Goal: Task Accomplishment & Management: Manage account settings

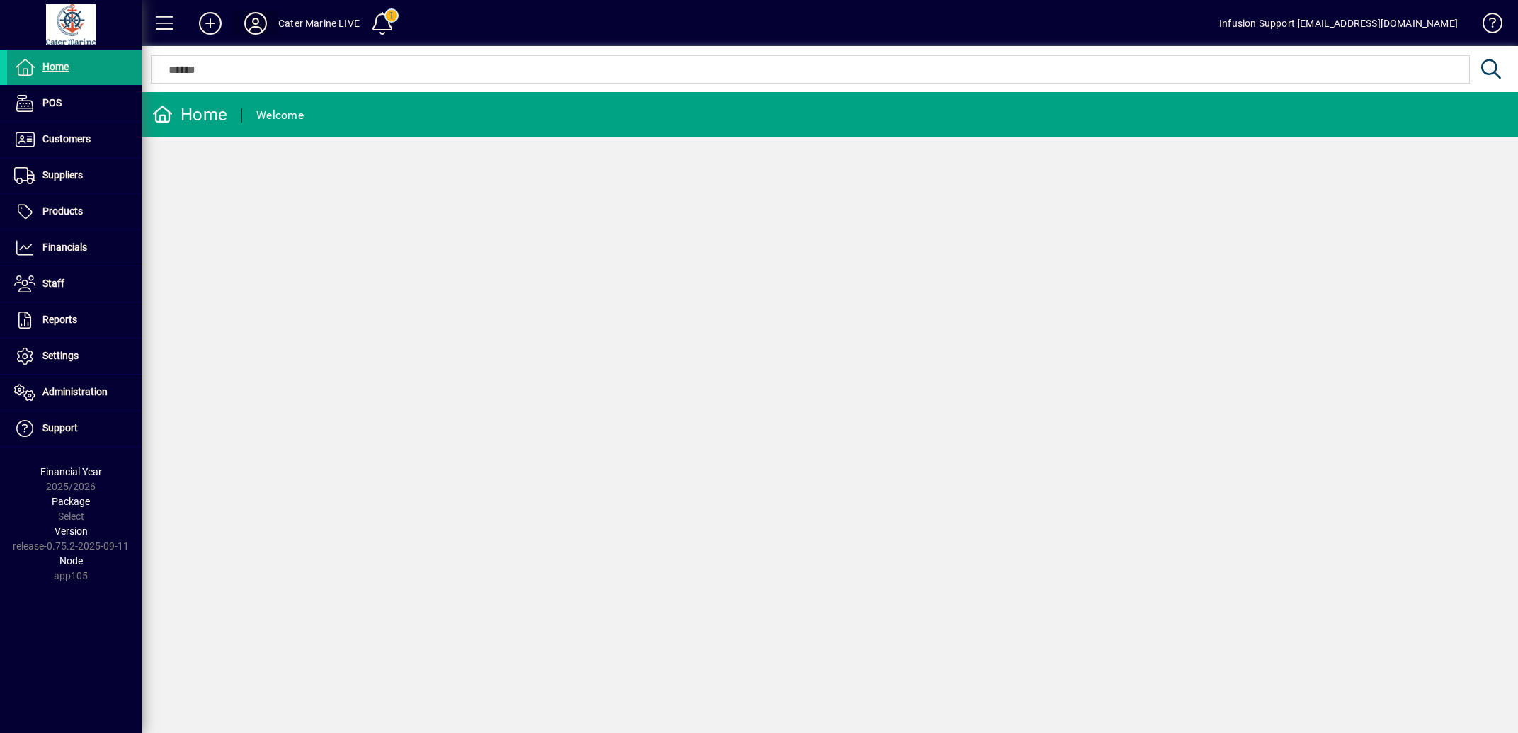
click at [251, 25] on icon at bounding box center [255, 23] width 28 height 23
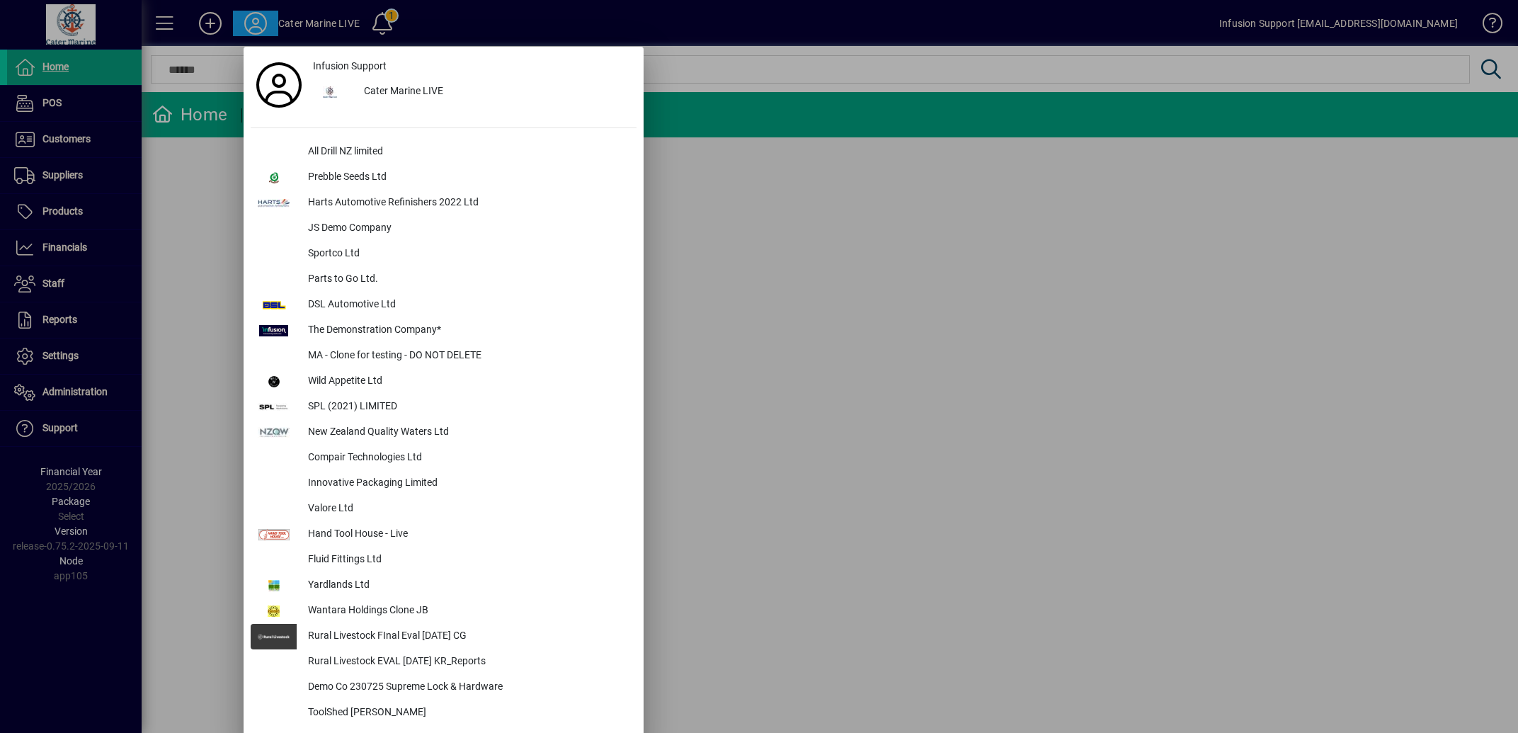
click at [67, 354] on div at bounding box center [759, 366] width 1518 height 733
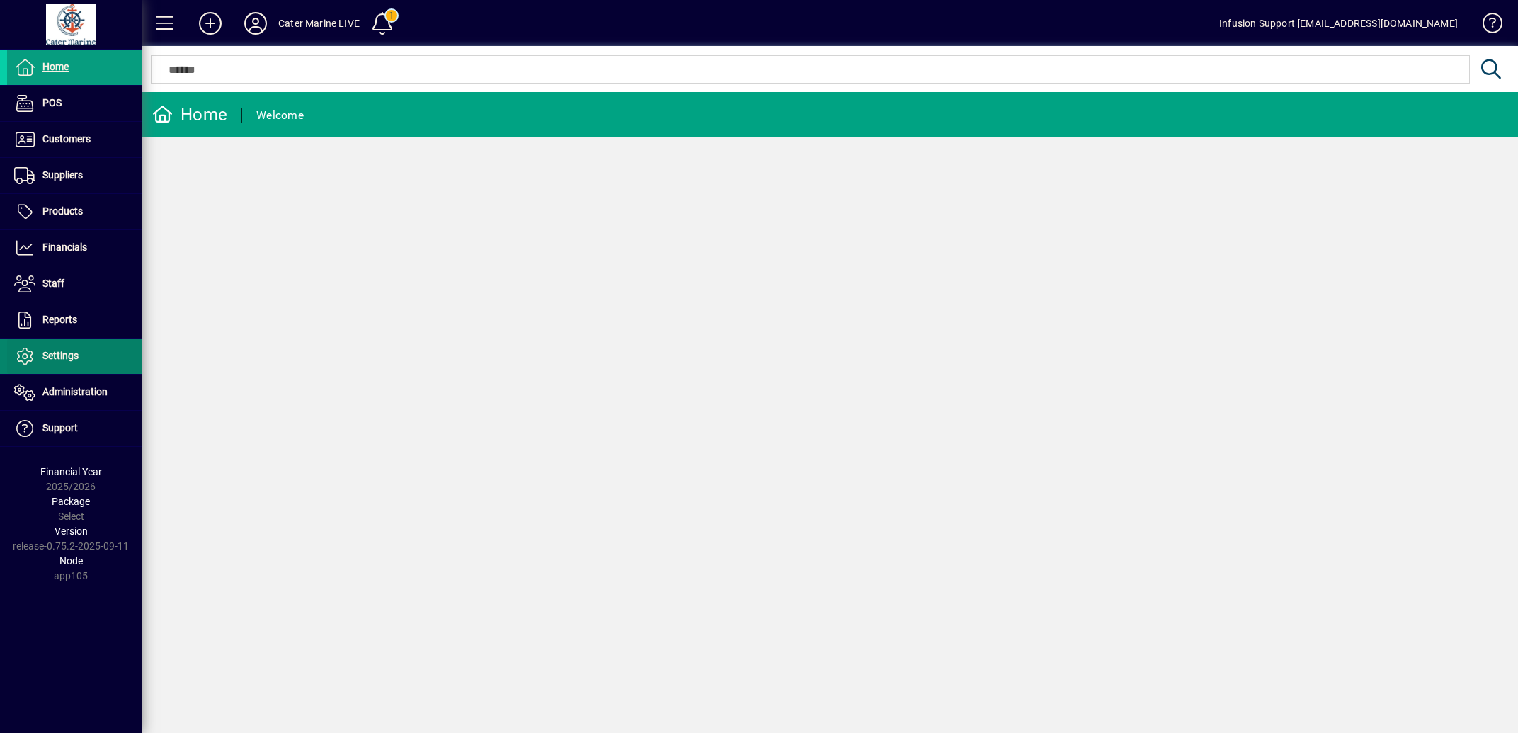
click at [59, 357] on span "Settings" at bounding box center [60, 355] width 36 height 11
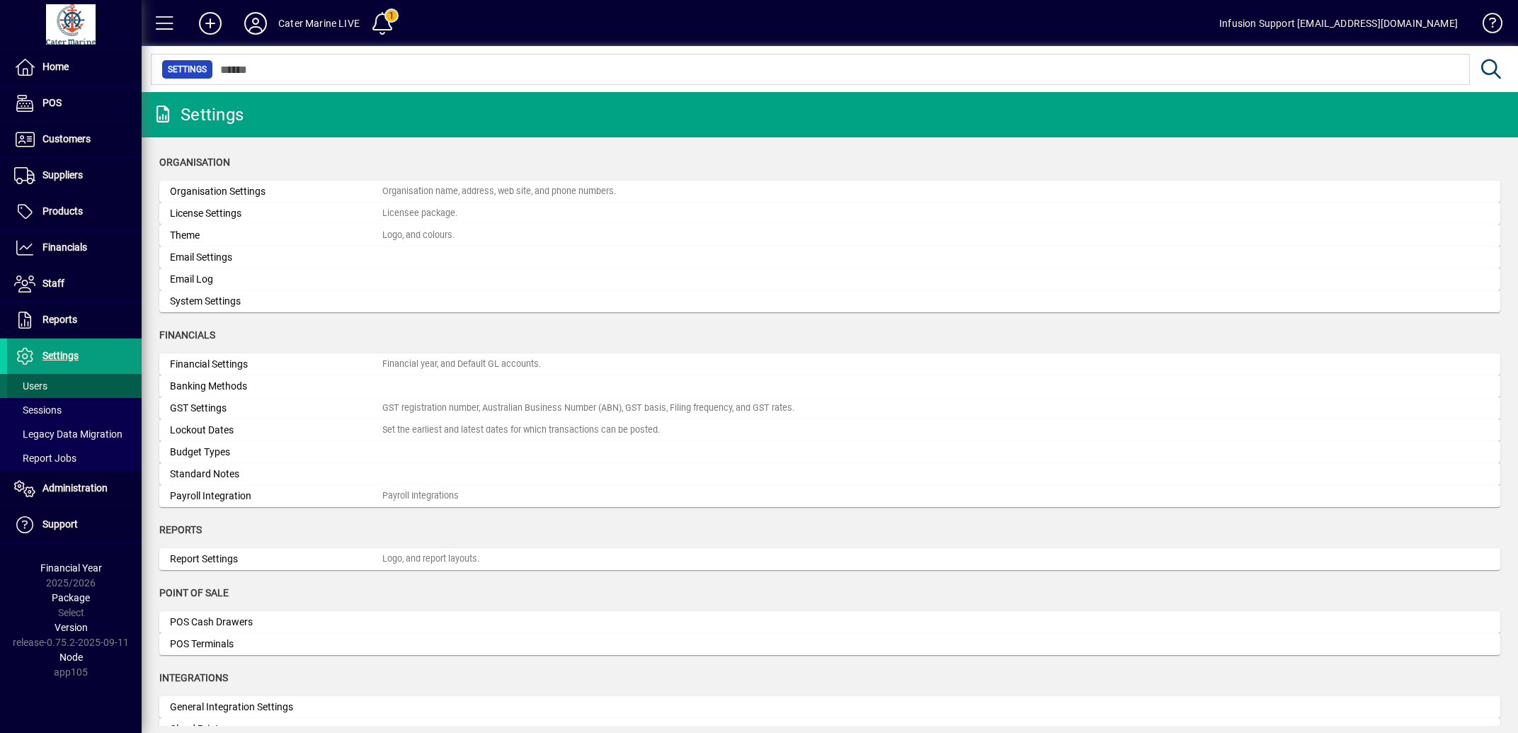
click at [35, 387] on span "Users" at bounding box center [30, 385] width 33 height 11
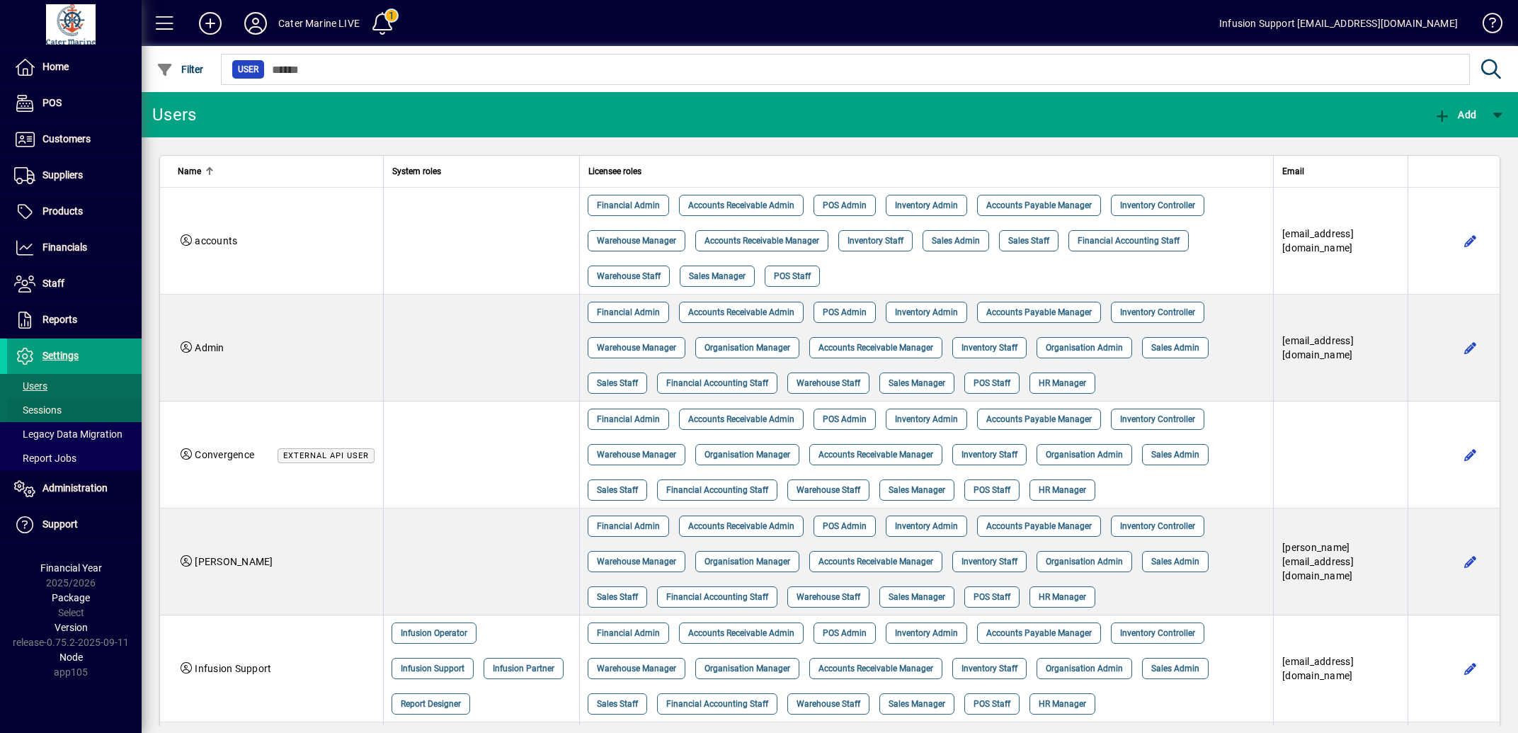
click at [52, 411] on span "Sessions" at bounding box center [37, 409] width 47 height 11
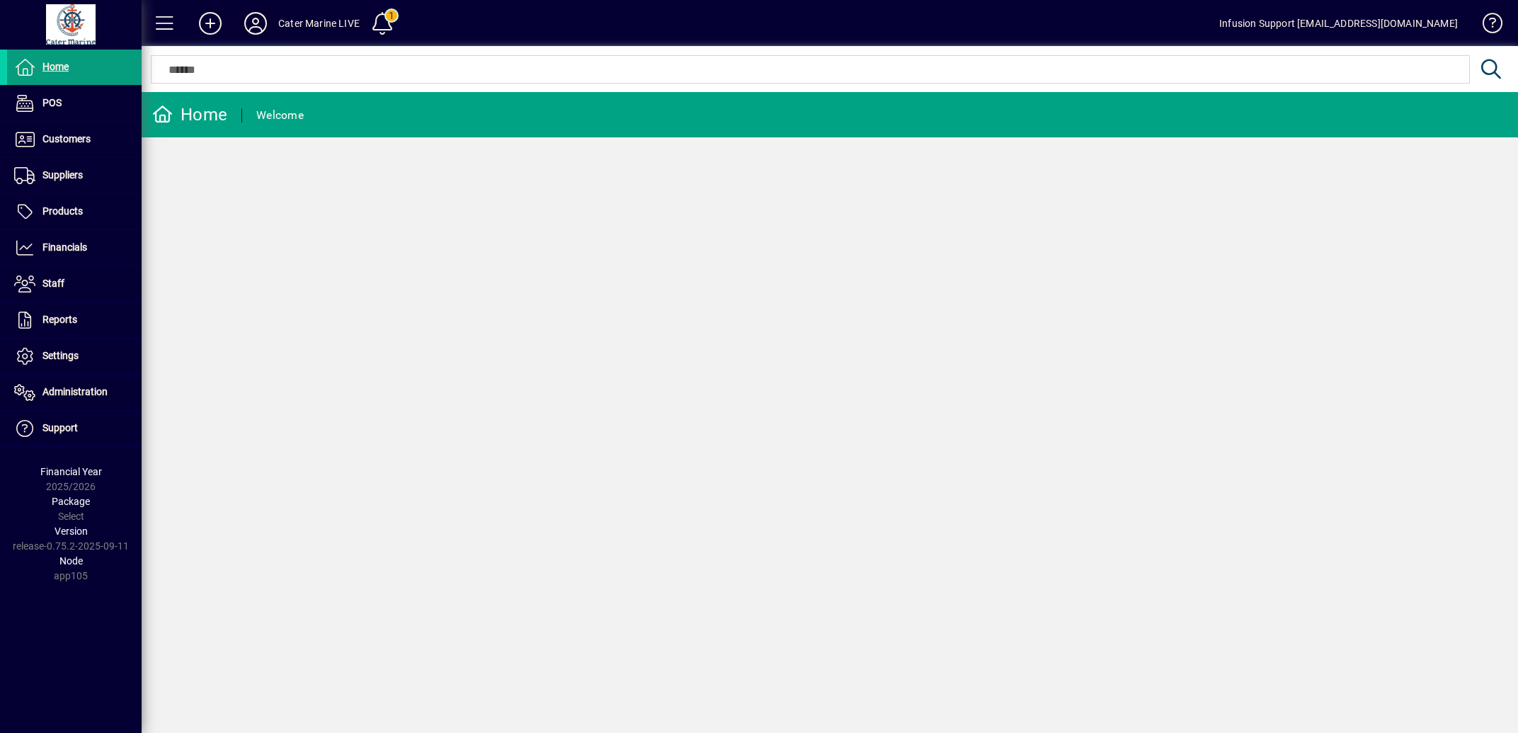
click at [253, 23] on icon at bounding box center [255, 23] width 28 height 23
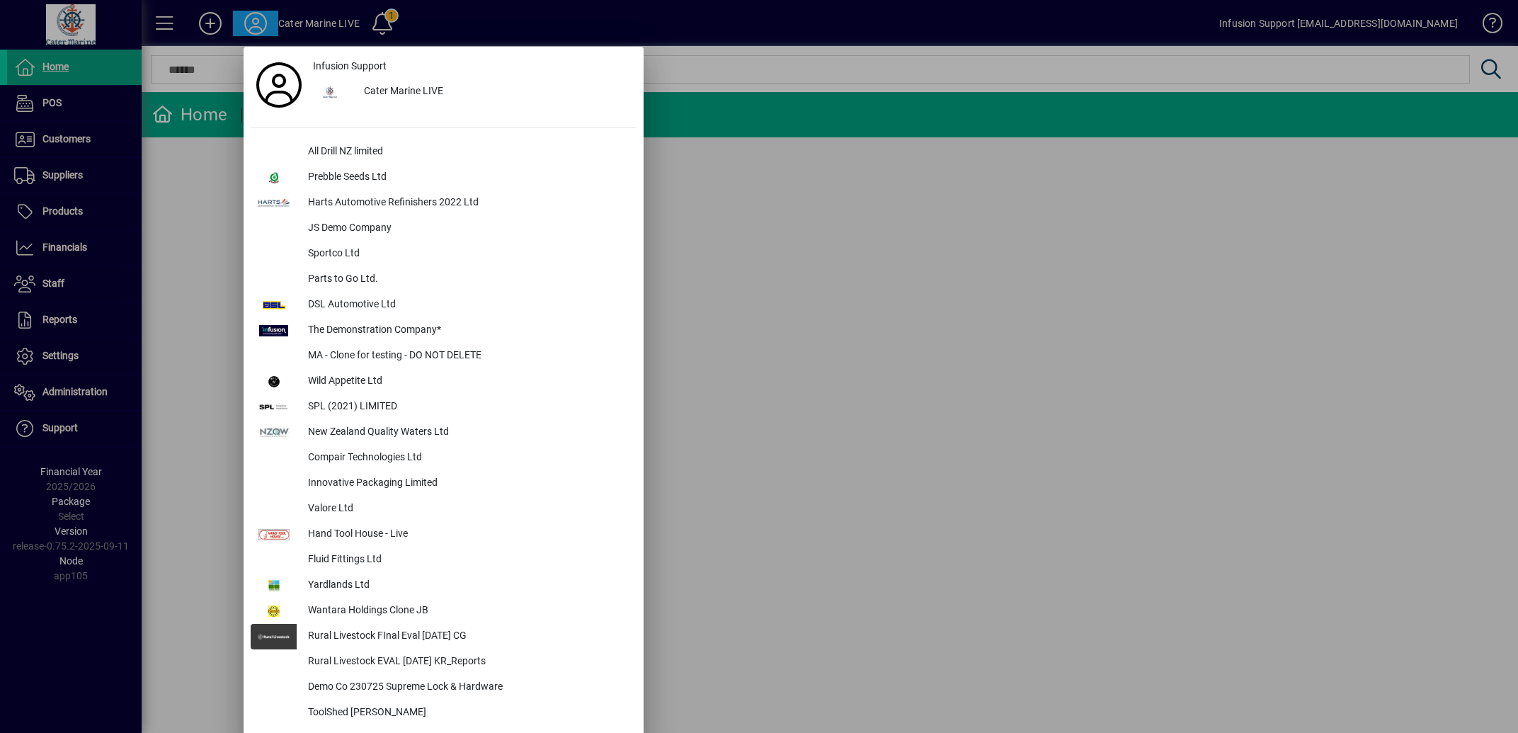
click at [55, 350] on div at bounding box center [759, 366] width 1518 height 733
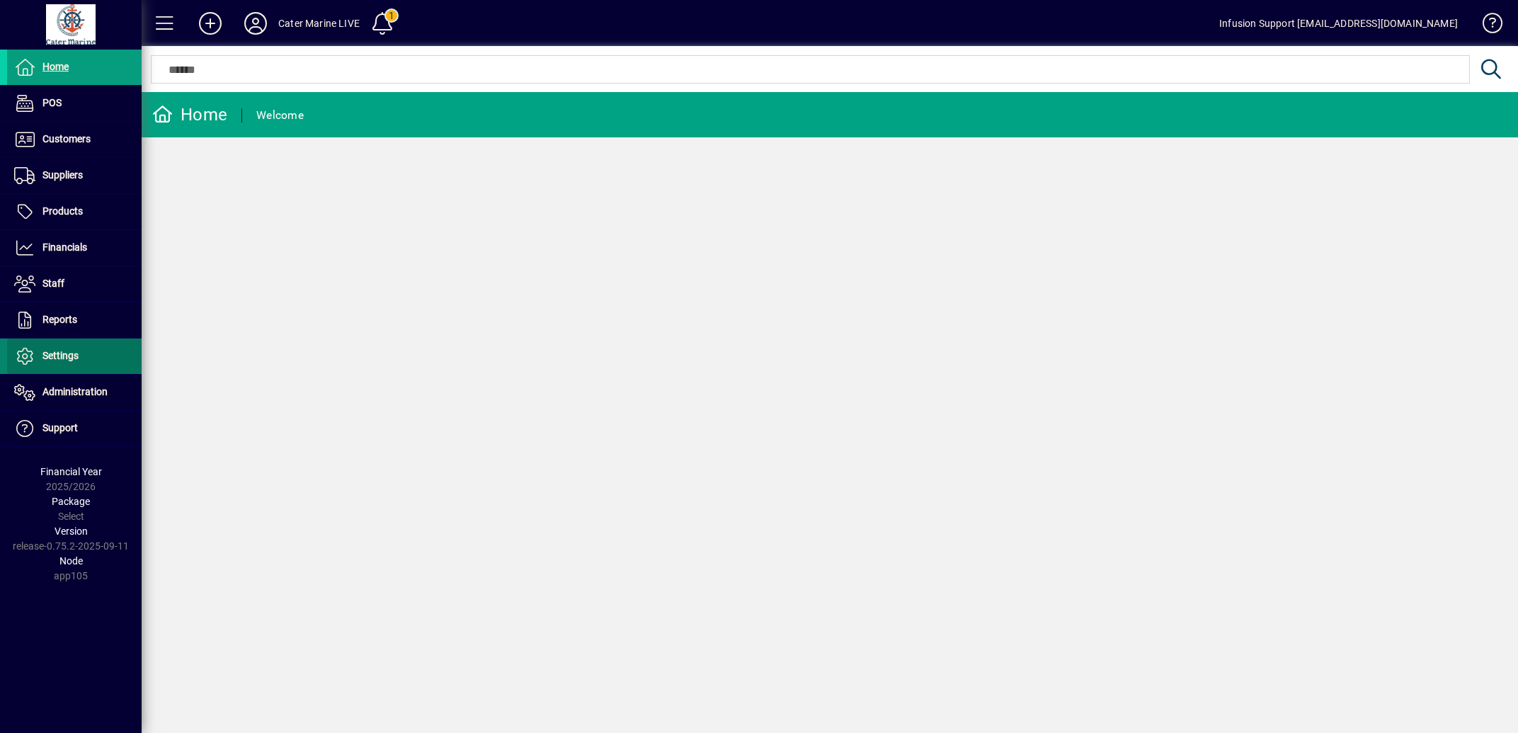
click at [57, 354] on span "Settings" at bounding box center [60, 355] width 36 height 11
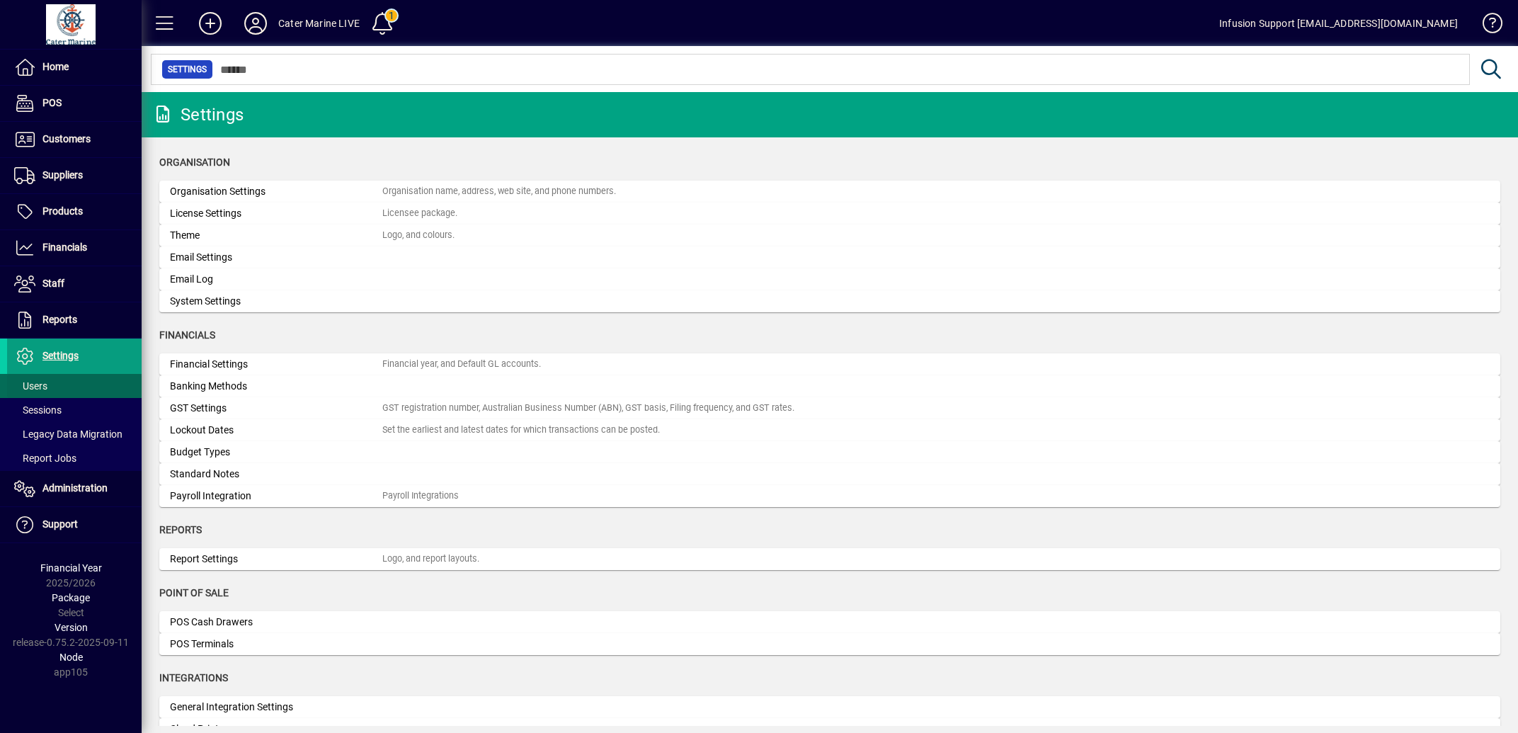
click at [37, 387] on span "Users" at bounding box center [30, 385] width 33 height 11
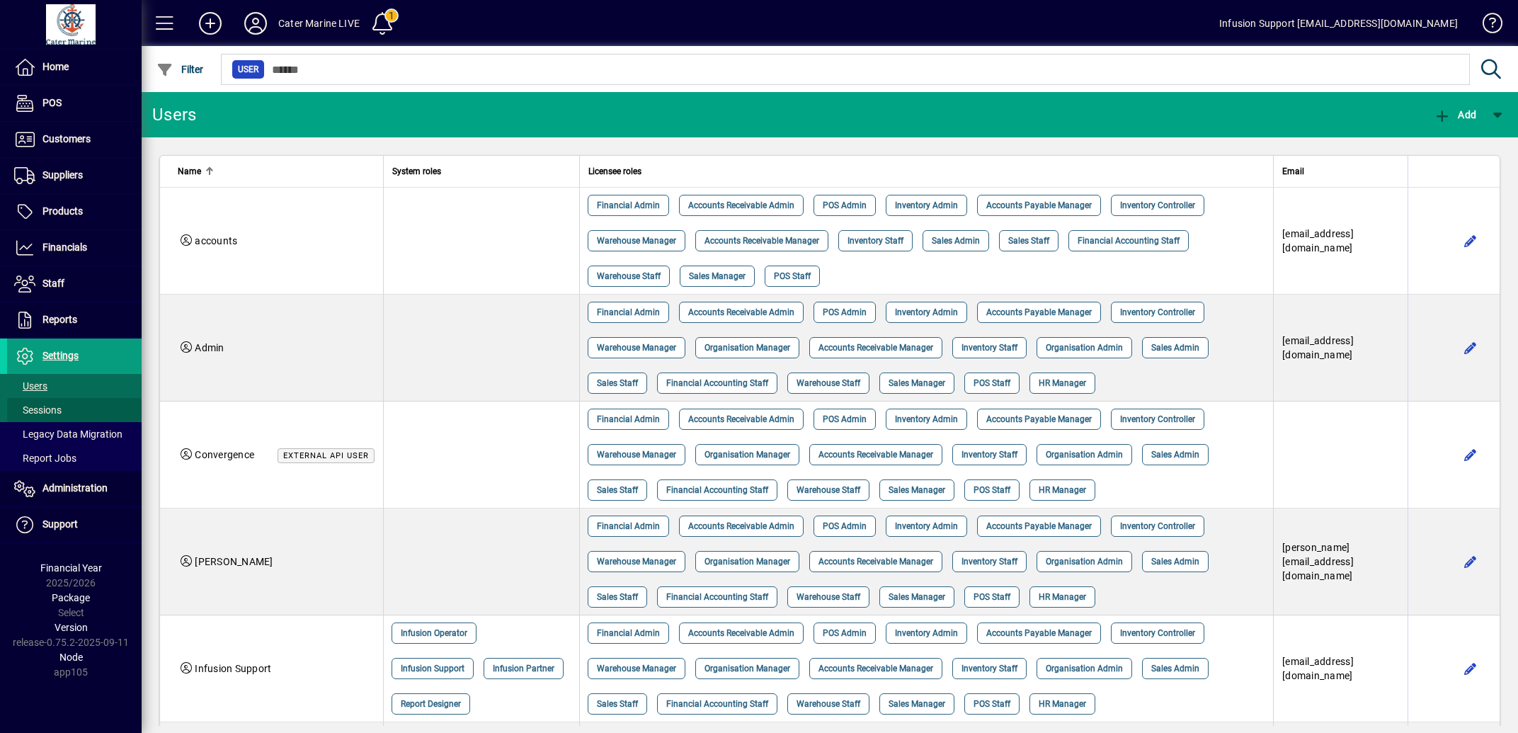
click at [40, 406] on span "Sessions" at bounding box center [37, 409] width 47 height 11
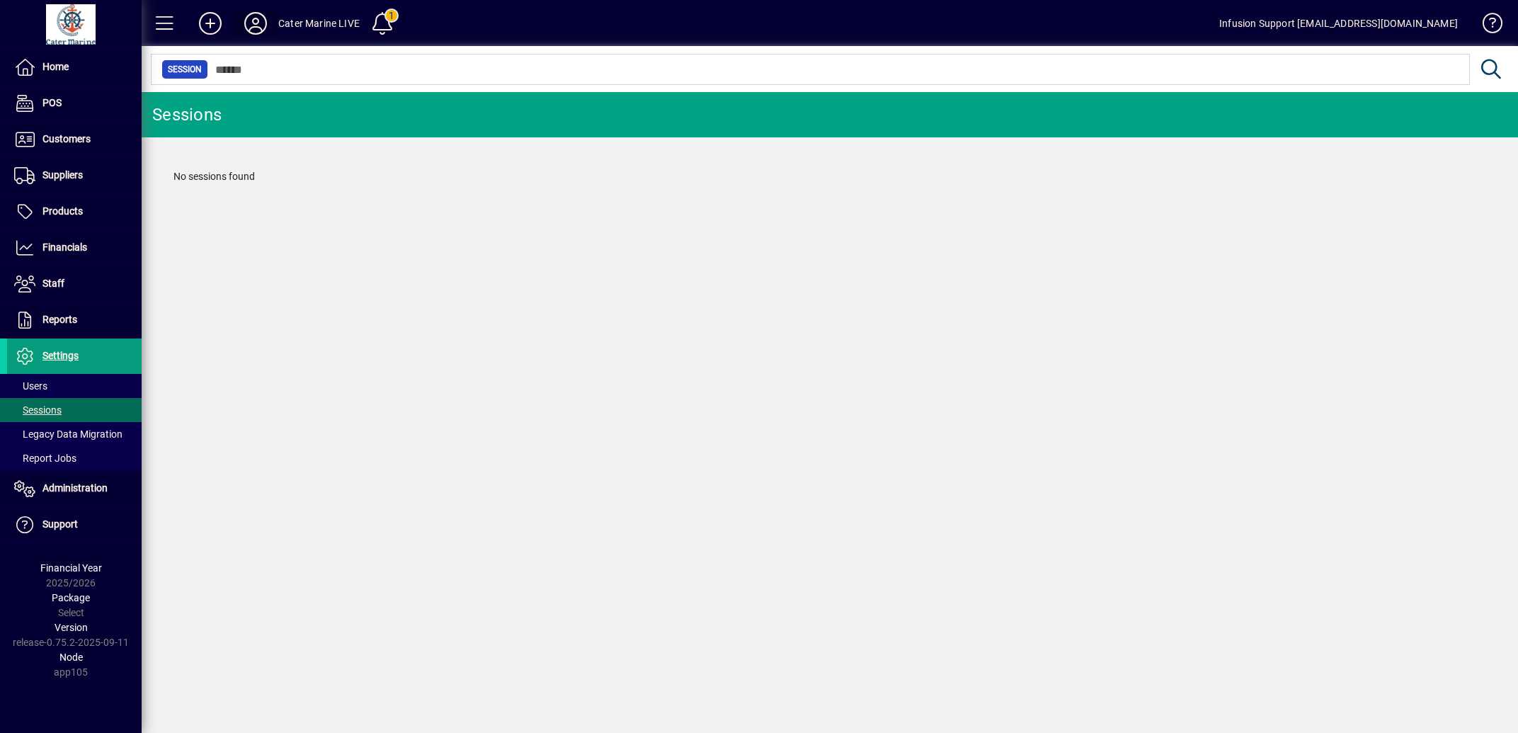
click at [256, 27] on icon at bounding box center [255, 23] width 28 height 23
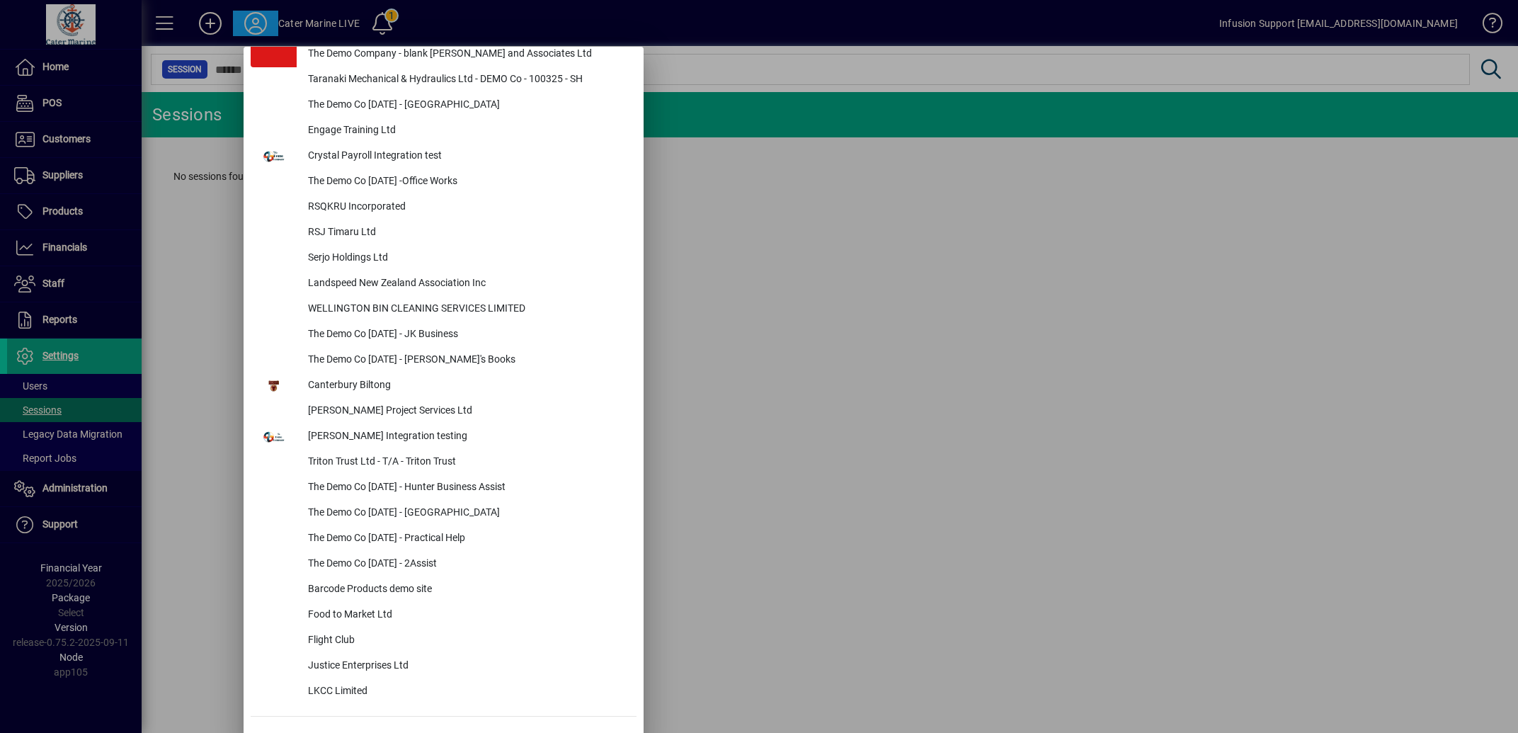
scroll to position [5911, 0]
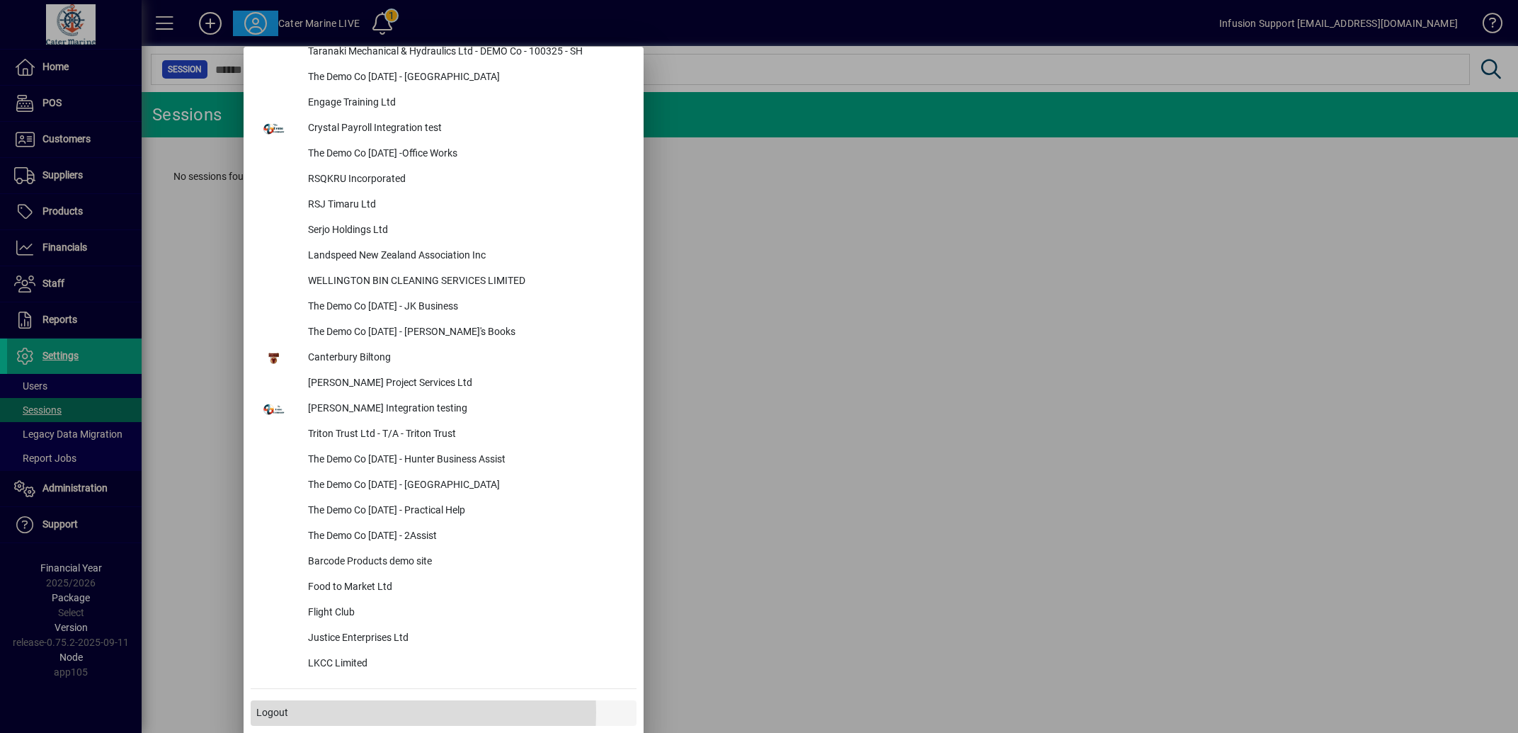
click at [273, 711] on span "Logout" at bounding box center [272, 712] width 32 height 15
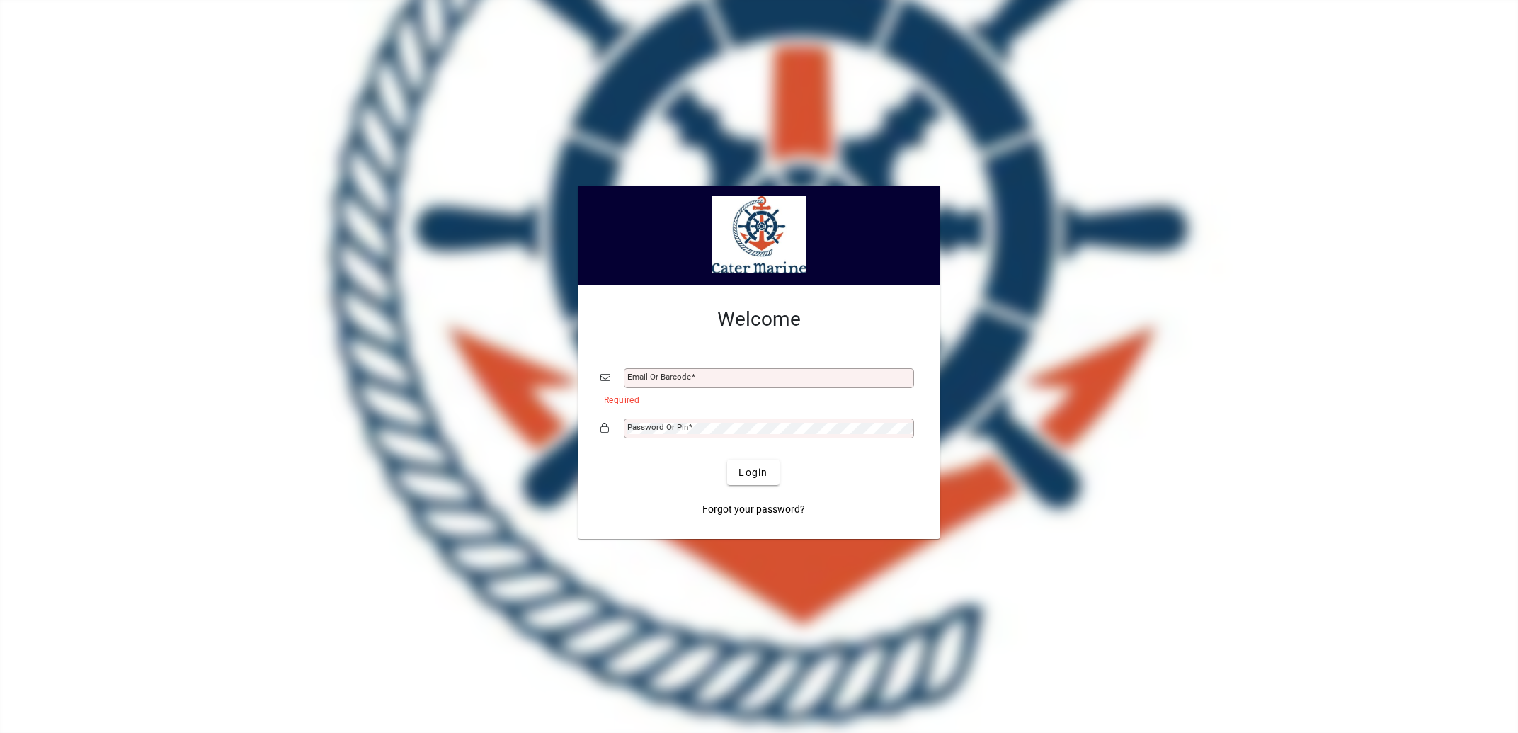
click at [714, 380] on input "Email or Barcode" at bounding box center [770, 377] width 286 height 11
type input "**********"
drag, startPoint x: 748, startPoint y: 474, endPoint x: 433, endPoint y: 483, distance: 315.1
click at [747, 474] on span "Login" at bounding box center [752, 472] width 29 height 15
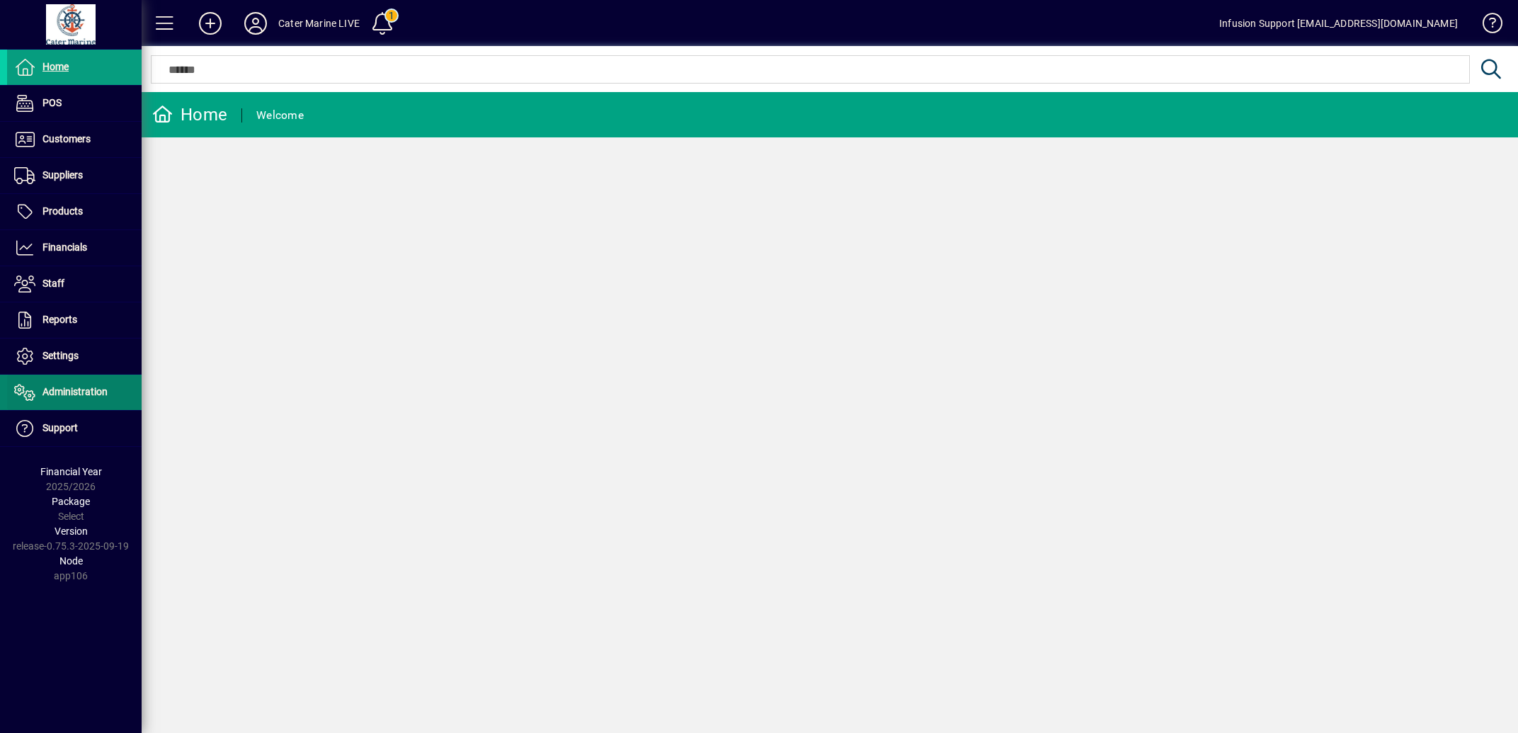
click at [81, 400] on span "Administration" at bounding box center [57, 392] width 101 height 17
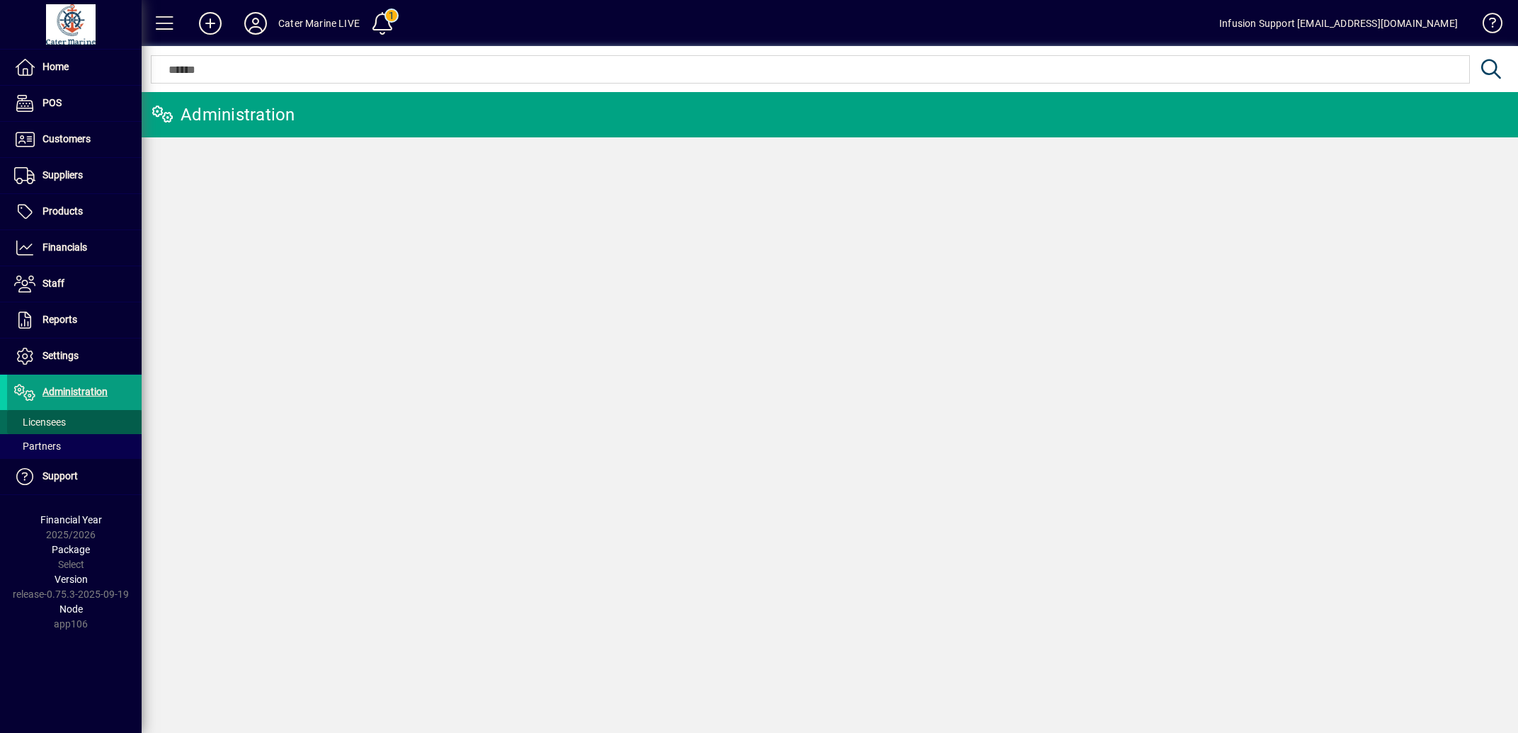
click at [38, 421] on span "Licensees" at bounding box center [40, 421] width 52 height 11
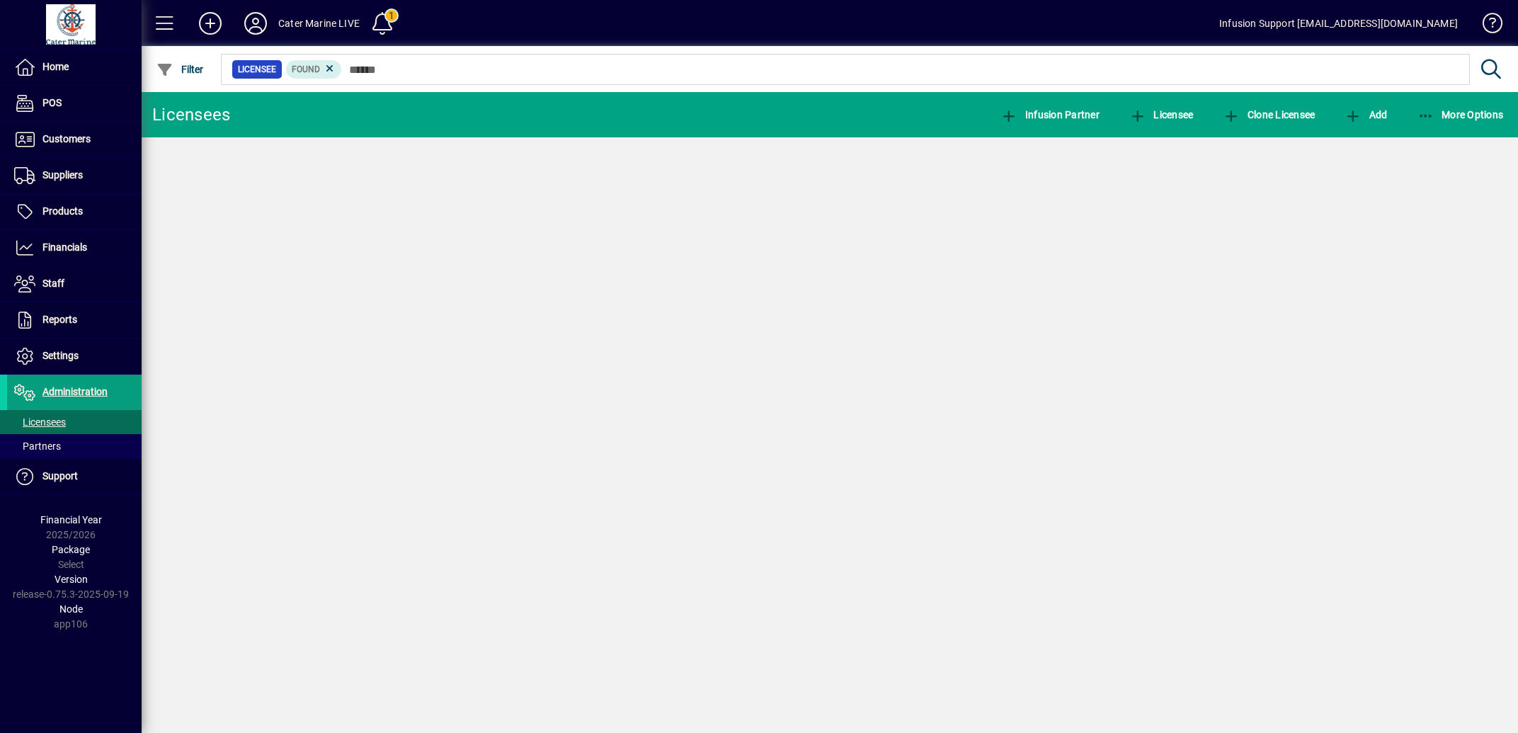
click at [252, 24] on icon at bounding box center [255, 23] width 28 height 23
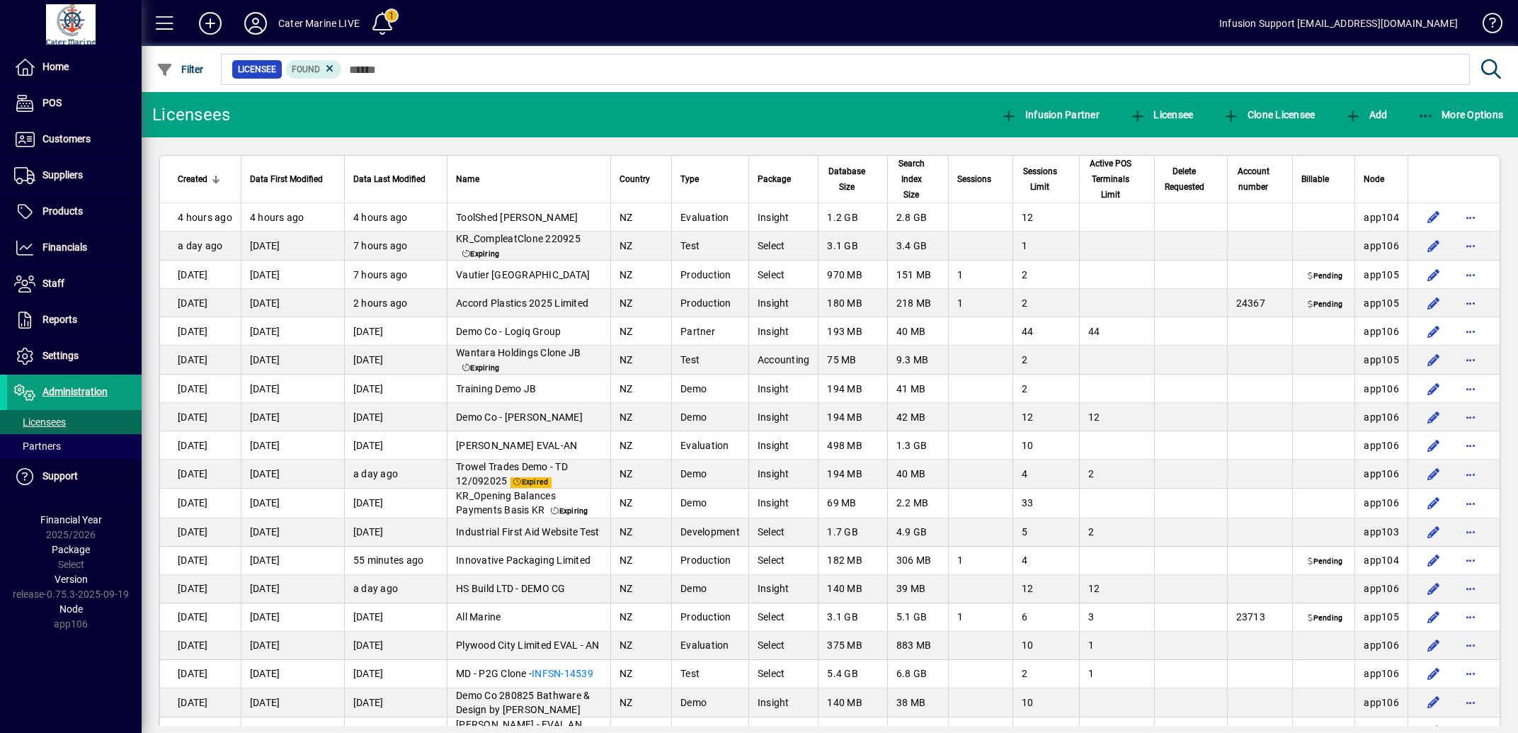
click at [255, 21] on icon at bounding box center [255, 23] width 28 height 23
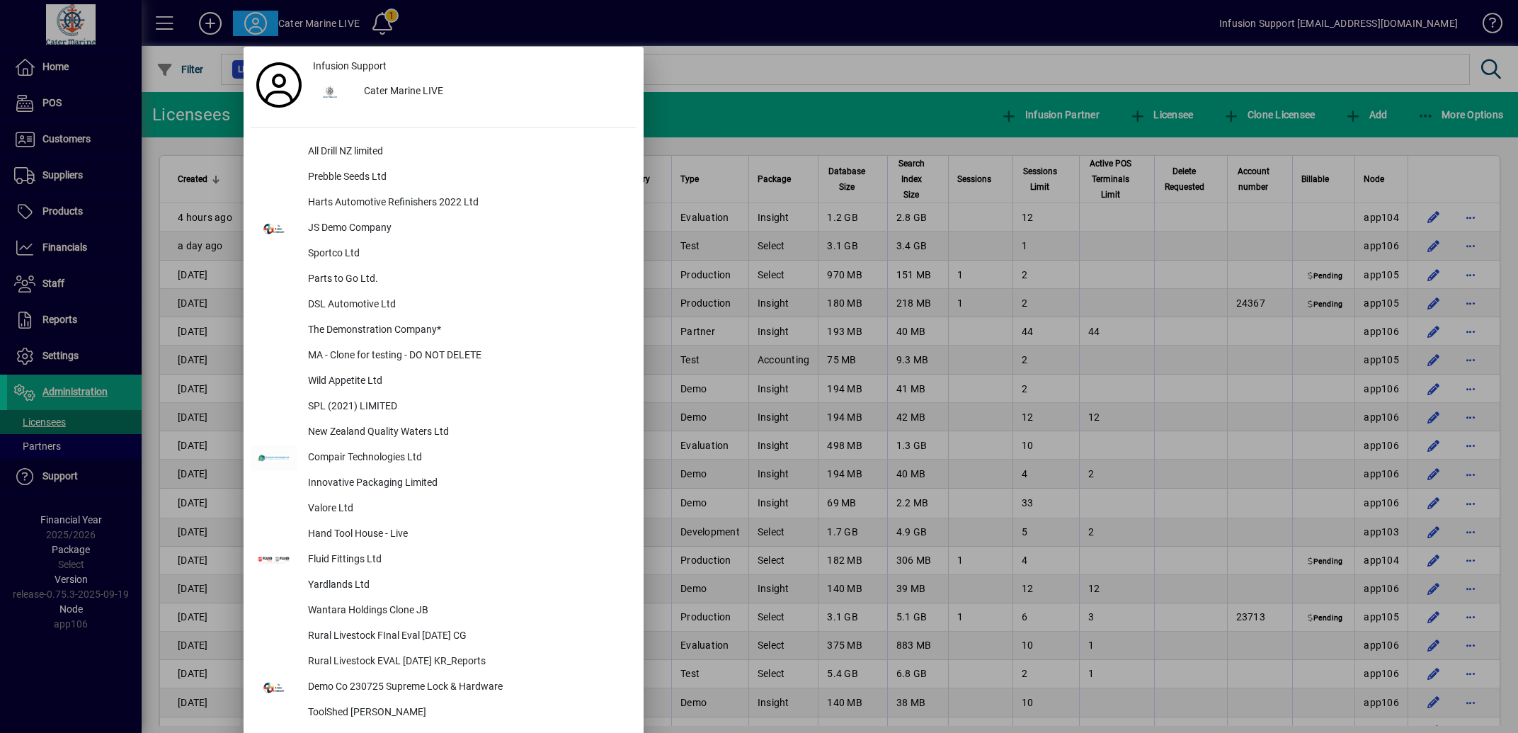
scroll to position [782, 0]
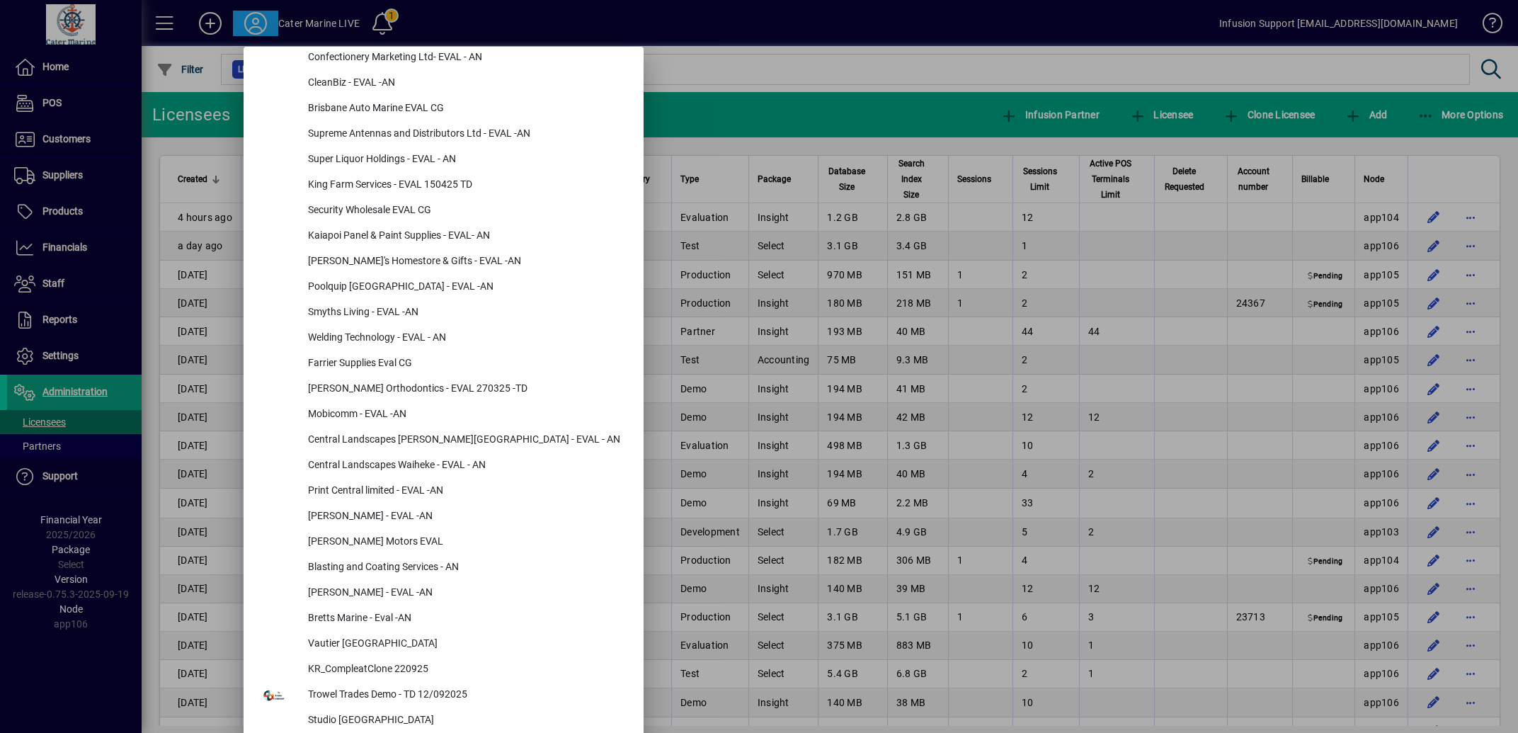
click at [731, 71] on div at bounding box center [759, 366] width 1518 height 733
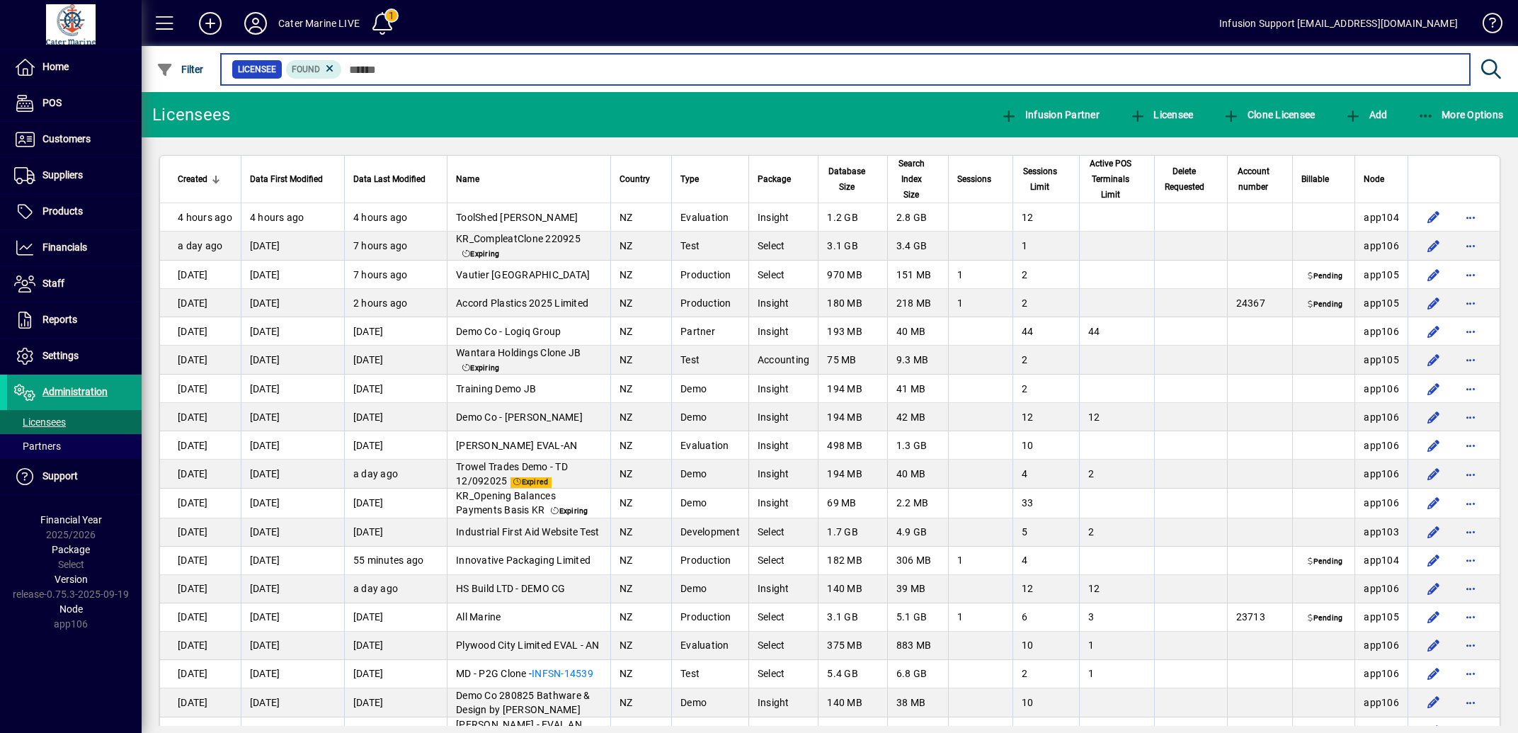
click at [407, 67] on input "text" at bounding box center [900, 69] width 1116 height 20
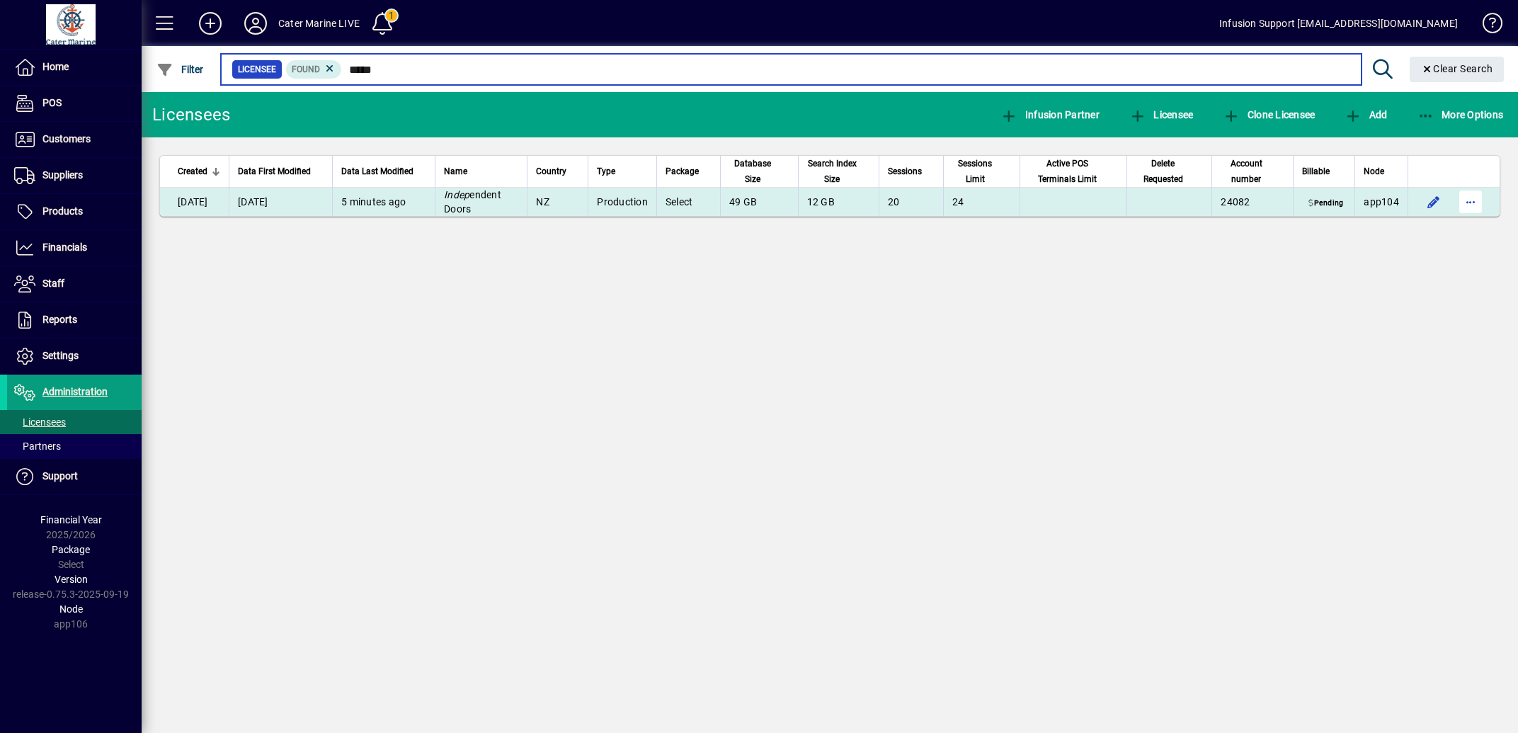
type input "*****"
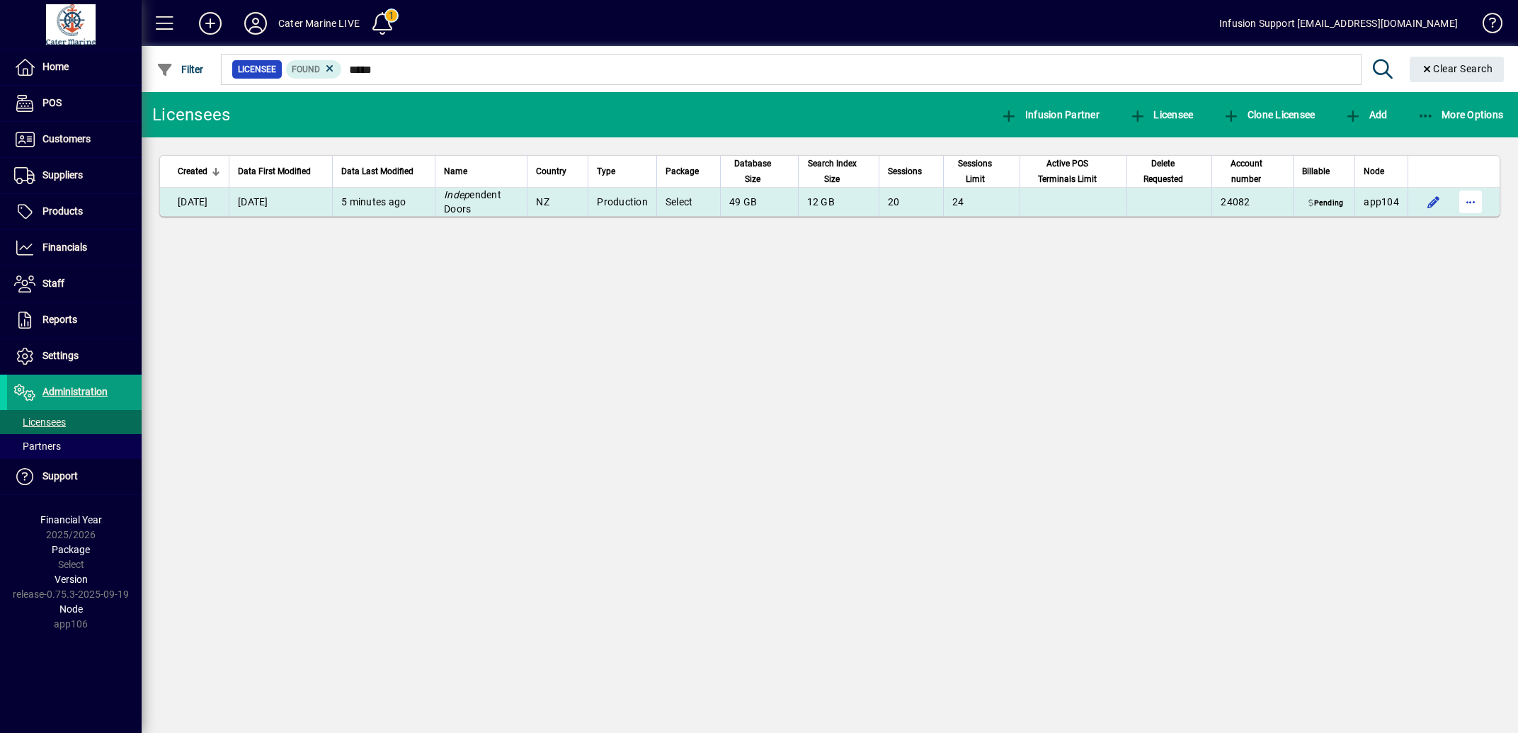
click at [1468, 198] on span "button" at bounding box center [1470, 202] width 34 height 34
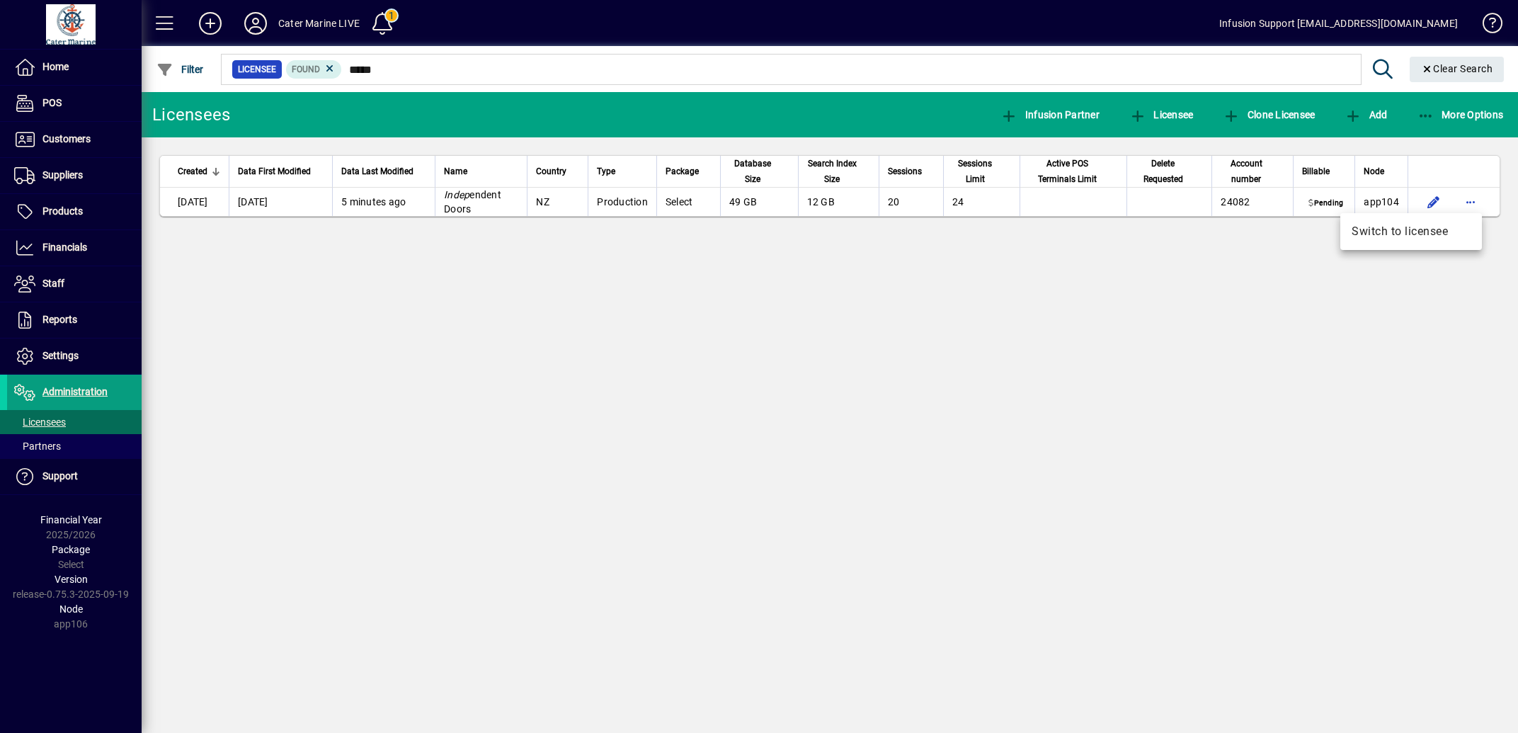
click at [1396, 232] on span "Switch to licensee" at bounding box center [1410, 231] width 119 height 17
